Goal: Use online tool/utility: Utilize a website feature to perform a specific function

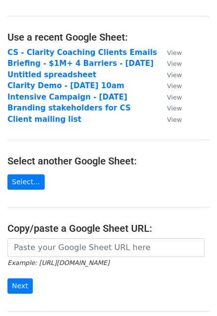
scroll to position [144, 0]
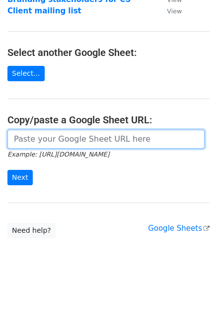
click at [36, 134] on input "url" at bounding box center [105, 139] width 197 height 19
paste input "https://docs.google.com/spreadsheets/d/1tXzO6bqmC0bbDBnvrKEDvyPNhPfQQCtOtCxcPNP…"
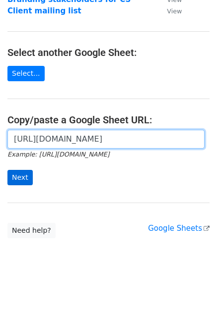
type input "https://docs.google.com/spreadsheets/d/1tXzO6bqmC0bbDBnvrKEDvyPNhPfQQCtOtCxcPNP…"
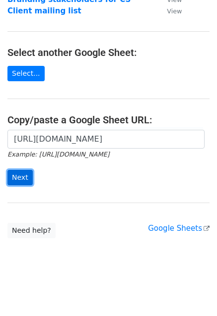
click at [25, 176] on input "Next" at bounding box center [19, 177] width 25 height 15
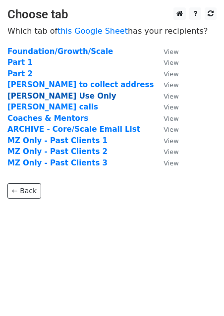
click at [42, 99] on strong "[PERSON_NAME] Use Only" at bounding box center [61, 96] width 109 height 9
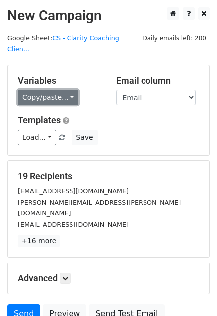
click at [37, 91] on link "Copy/paste..." at bounding box center [48, 97] width 60 height 15
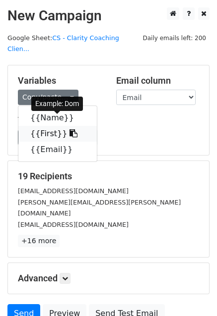
click at [48, 126] on link "{{First}}" at bounding box center [57, 134] width 78 height 16
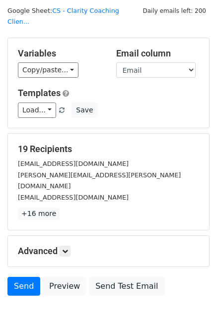
scroll to position [50, 0]
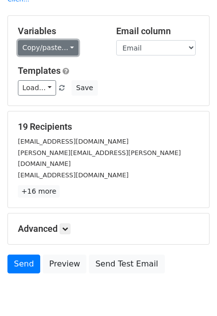
click at [48, 40] on link "Copy/paste..." at bounding box center [48, 47] width 60 height 15
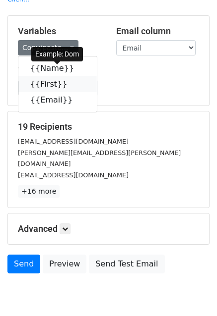
click at [46, 76] on link "{{First}}" at bounding box center [57, 84] width 78 height 16
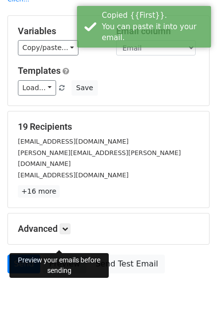
click at [67, 255] on link "Preview" at bounding box center [65, 264] width 44 height 19
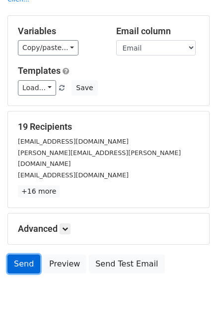
click at [26, 255] on link "Send" at bounding box center [23, 264] width 33 height 19
